Goal: Find contact information: Find specific fact

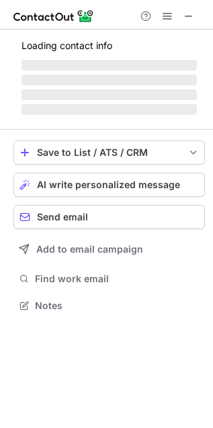
scroll to position [304, 213]
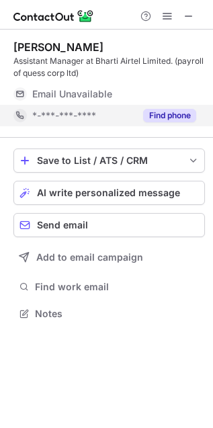
click at [176, 109] on button "Find phone" at bounding box center [169, 115] width 53 height 13
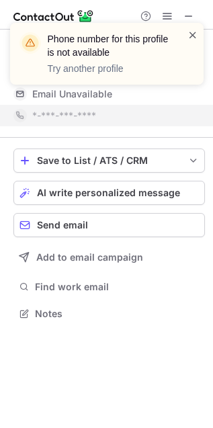
click at [190, 30] on span at bounding box center [192, 34] width 11 height 13
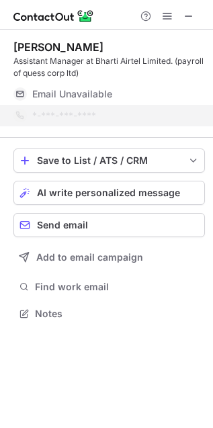
click at [192, 13] on div "Phone number for this profile is not available Try another profile" at bounding box center [106, 58] width 215 height 99
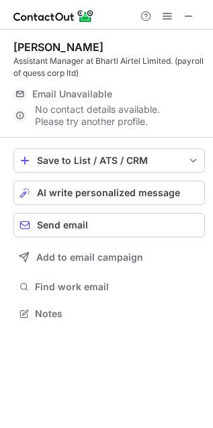
click at [192, 13] on span at bounding box center [188, 16] width 11 height 11
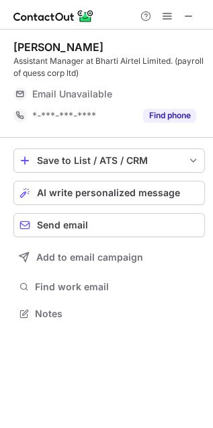
scroll to position [304, 213]
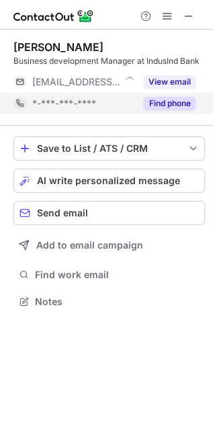
scroll to position [292, 213]
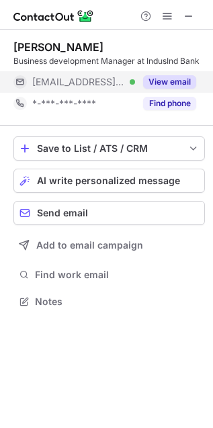
click at [175, 88] on button "View email" at bounding box center [169, 81] width 53 height 13
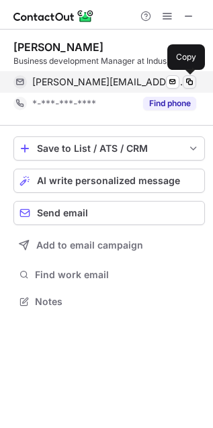
click at [189, 83] on span at bounding box center [189, 82] width 11 height 11
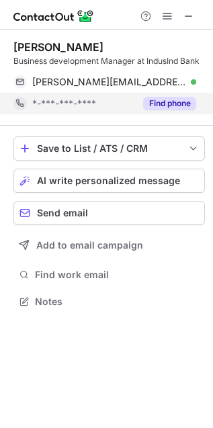
click at [180, 95] on div "Find phone" at bounding box center [165, 103] width 61 height 21
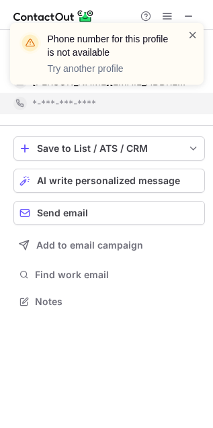
click at [191, 34] on span at bounding box center [192, 34] width 11 height 13
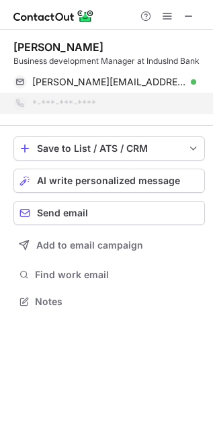
click at [189, 17] on div "Phone number for this profile is not available Try another profile" at bounding box center [106, 58] width 215 height 99
click at [189, 17] on div "Phone number for this profile is not available Try another profile" at bounding box center [106, 22] width 215 height 27
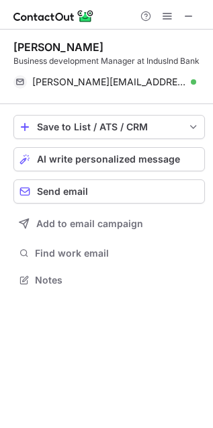
click at [189, 17] on span at bounding box center [188, 16] width 11 height 11
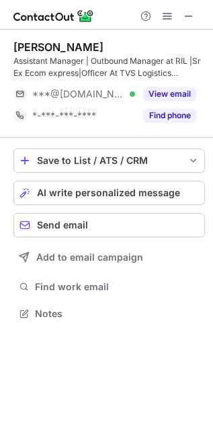
scroll to position [304, 213]
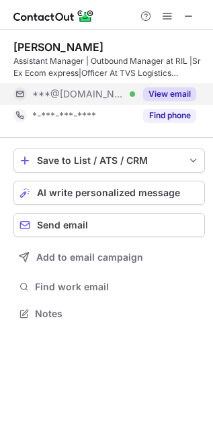
click at [181, 94] on button "View email" at bounding box center [169, 93] width 53 height 13
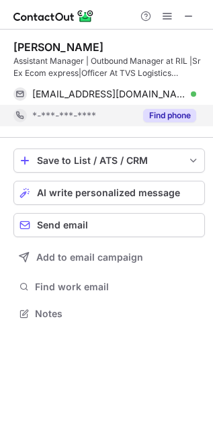
click at [179, 111] on button "Find phone" at bounding box center [169, 115] width 53 height 13
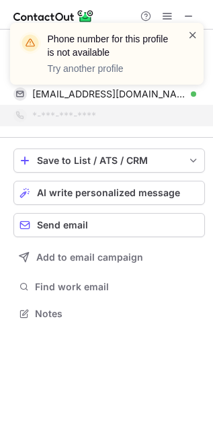
click at [193, 32] on span at bounding box center [192, 34] width 11 height 13
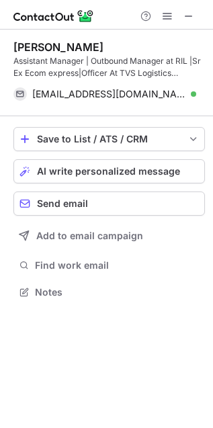
scroll to position [7, 7]
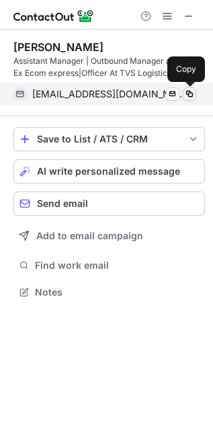
click at [189, 95] on span at bounding box center [189, 94] width 11 height 11
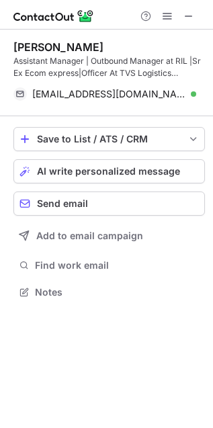
scroll to position [283, 213]
click at [183, 14] on span at bounding box center [188, 16] width 11 height 11
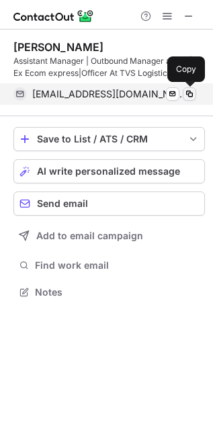
click at [191, 96] on span at bounding box center [189, 94] width 11 height 11
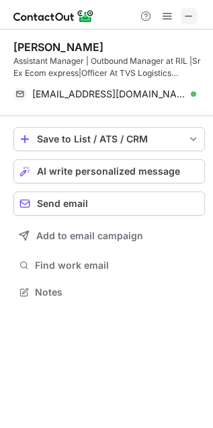
click at [190, 13] on span at bounding box center [188, 16] width 11 height 11
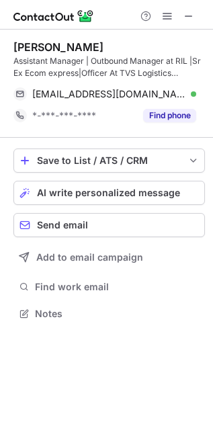
scroll to position [304, 213]
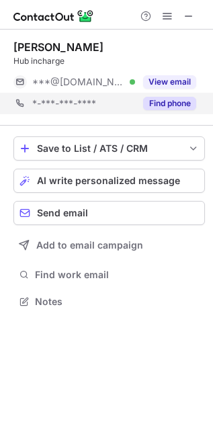
scroll to position [292, 213]
click at [167, 98] on button "Find phone" at bounding box center [169, 103] width 53 height 13
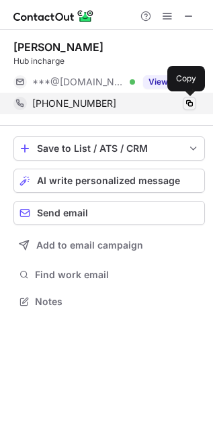
click at [189, 105] on span at bounding box center [189, 103] width 11 height 11
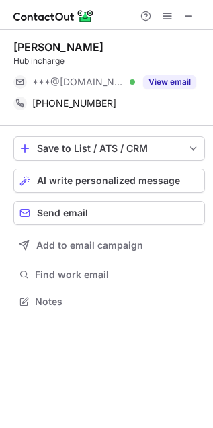
scroll to position [7, 7]
click at [185, 11] on span at bounding box center [188, 16] width 11 height 11
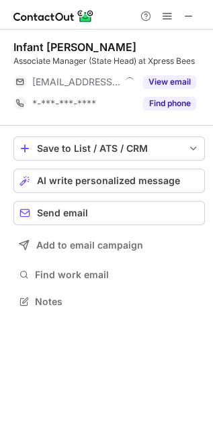
scroll to position [292, 213]
click at [188, 17] on span at bounding box center [188, 16] width 11 height 11
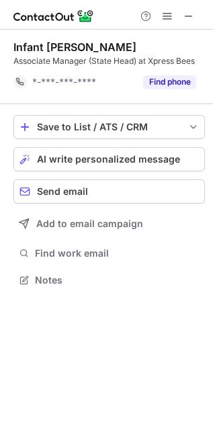
scroll to position [5, 7]
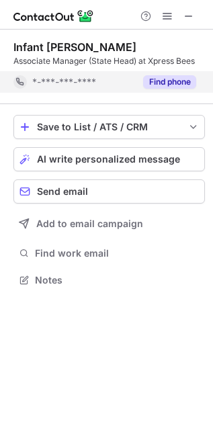
click at [178, 82] on button "Find phone" at bounding box center [169, 81] width 53 height 13
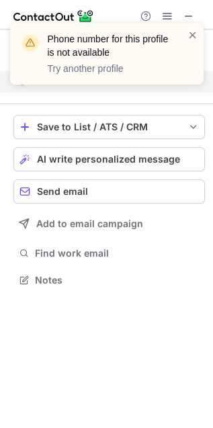
click at [198, 36] on div "Phone number for this profile is not available Try another profile" at bounding box center [106, 54] width 193 height 62
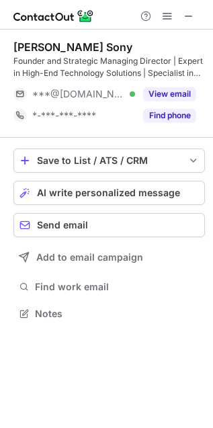
scroll to position [304, 213]
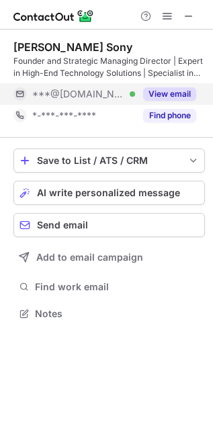
click at [169, 95] on button "View email" at bounding box center [169, 93] width 53 height 13
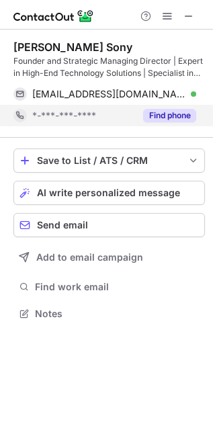
click at [173, 118] on button "Find phone" at bounding box center [169, 115] width 53 height 13
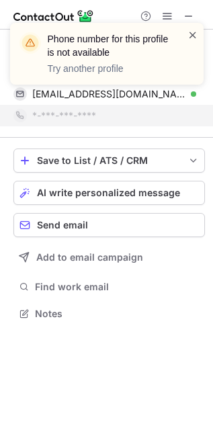
click at [189, 34] on span at bounding box center [192, 34] width 11 height 13
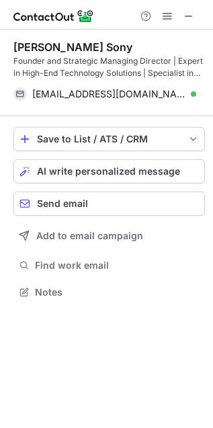
scroll to position [7, 7]
click at [189, 17] on span at bounding box center [188, 16] width 11 height 11
click at [183, 11] on span at bounding box center [188, 16] width 11 height 11
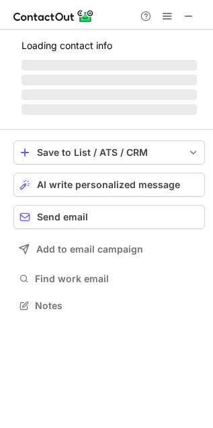
scroll to position [326, 213]
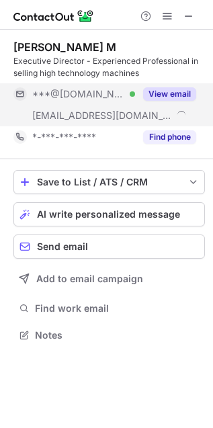
click at [170, 95] on button "View email" at bounding box center [169, 93] width 53 height 13
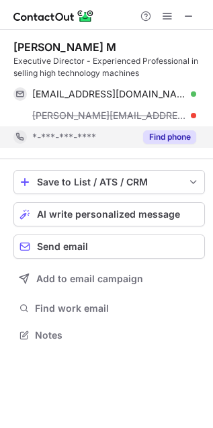
click at [165, 130] on button "Find phone" at bounding box center [169, 136] width 53 height 13
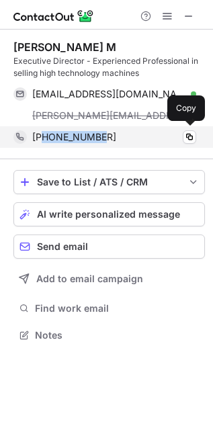
drag, startPoint x: 44, startPoint y: 135, endPoint x: 112, endPoint y: 139, distance: 68.0
click at [114, 139] on div "+17875566009" at bounding box center [114, 137] width 164 height 12
copy span "7875566009"
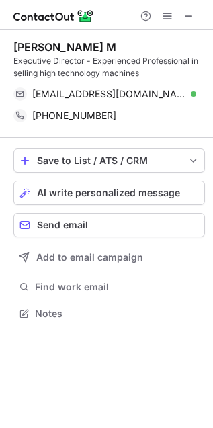
scroll to position [304, 213]
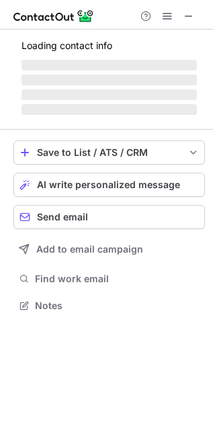
scroll to position [297, 213]
click at [191, 19] on span at bounding box center [188, 16] width 11 height 11
